Goal: Navigation & Orientation: Find specific page/section

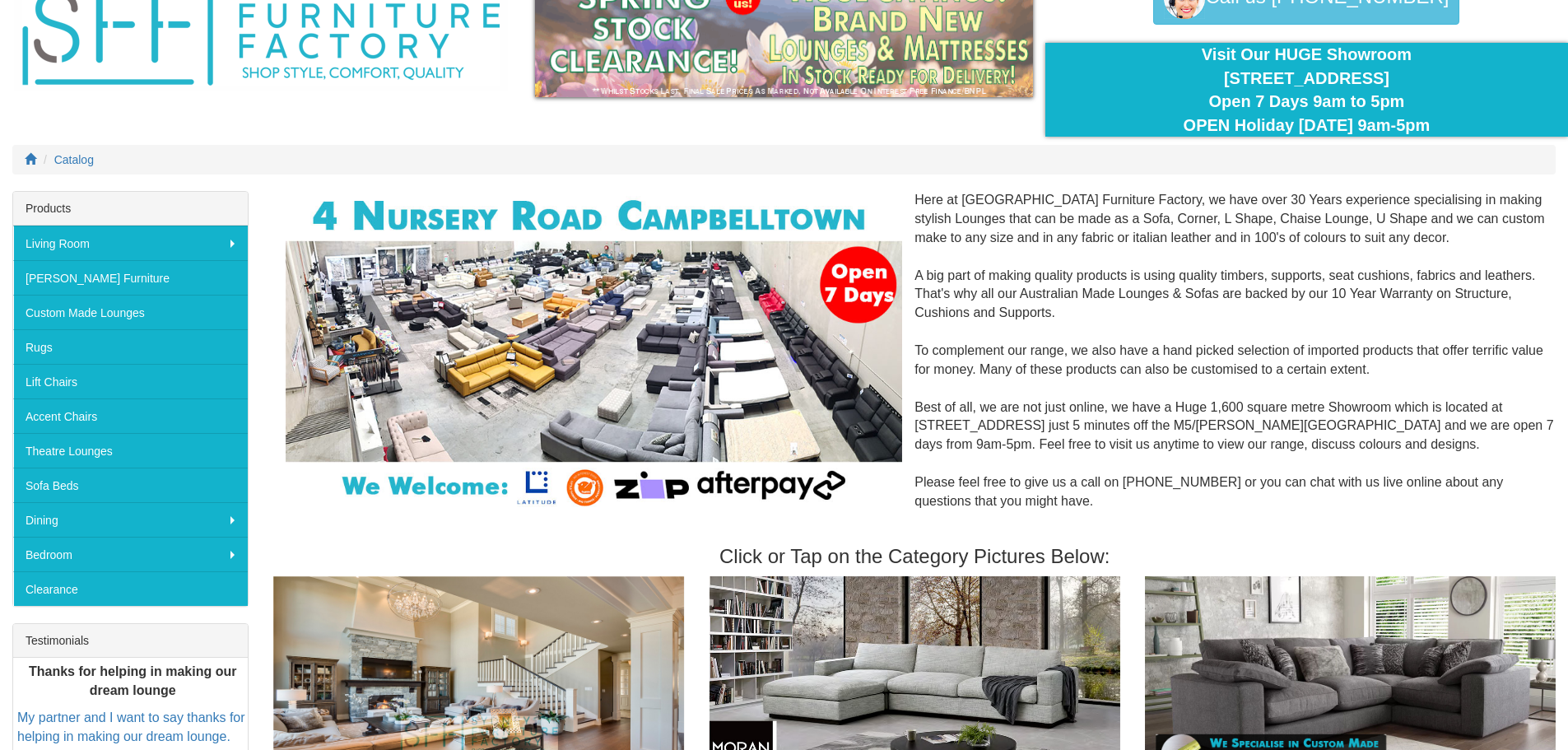
scroll to position [82, 0]
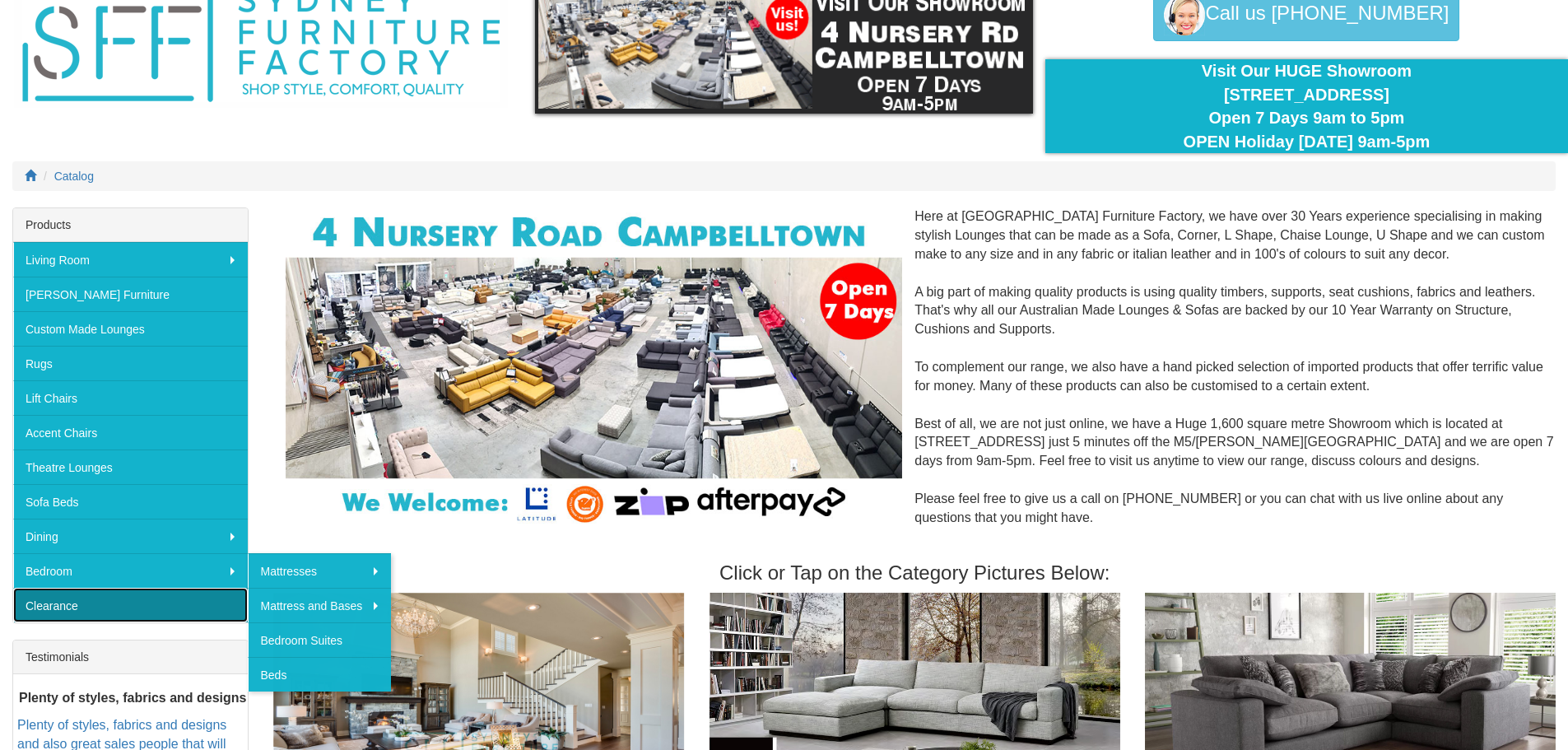
click at [83, 602] on link "Clearance" at bounding box center [130, 606] width 234 height 34
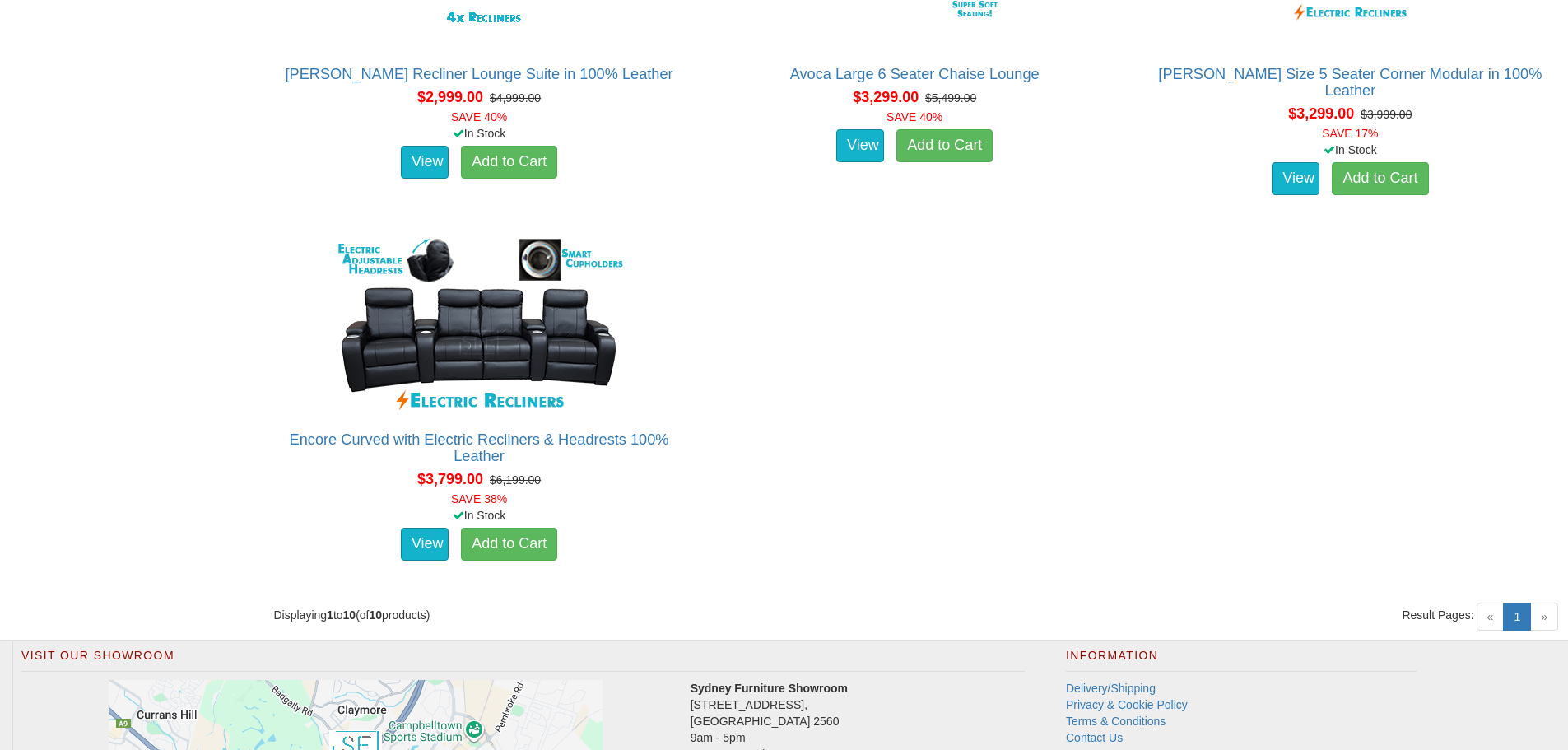
scroll to position [1647, 0]
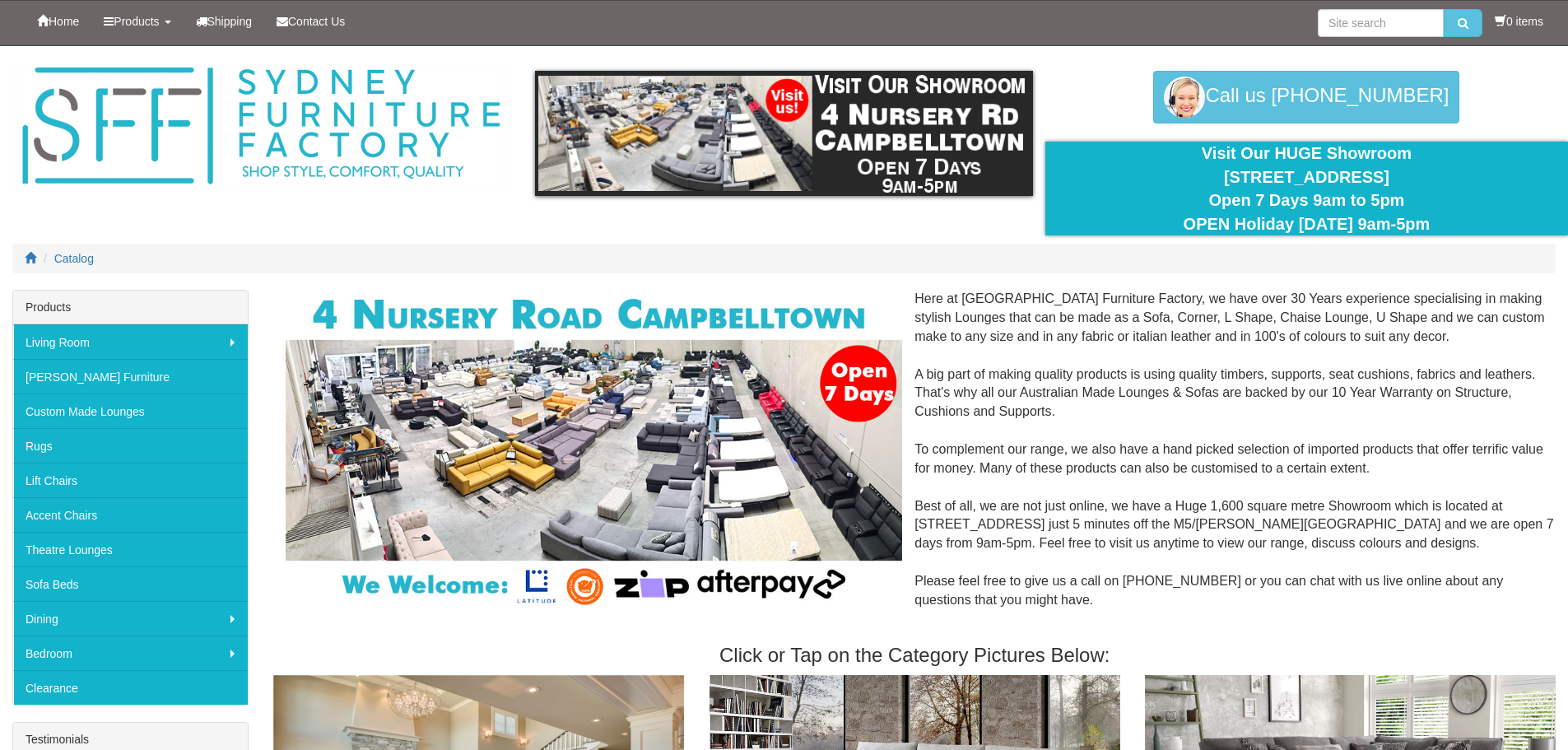
scroll to position [82, 0]
